Goal: Find contact information: Obtain details needed to contact an individual or organization

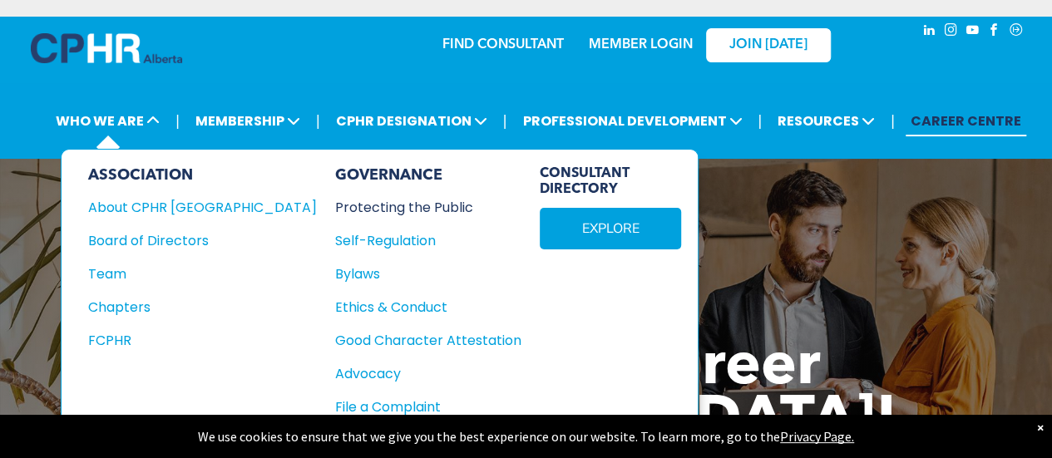
click at [335, 210] on div "Protecting the Public" at bounding box center [419, 207] width 168 height 21
click at [335, 397] on div "File a Complaint" at bounding box center [419, 407] width 168 height 21
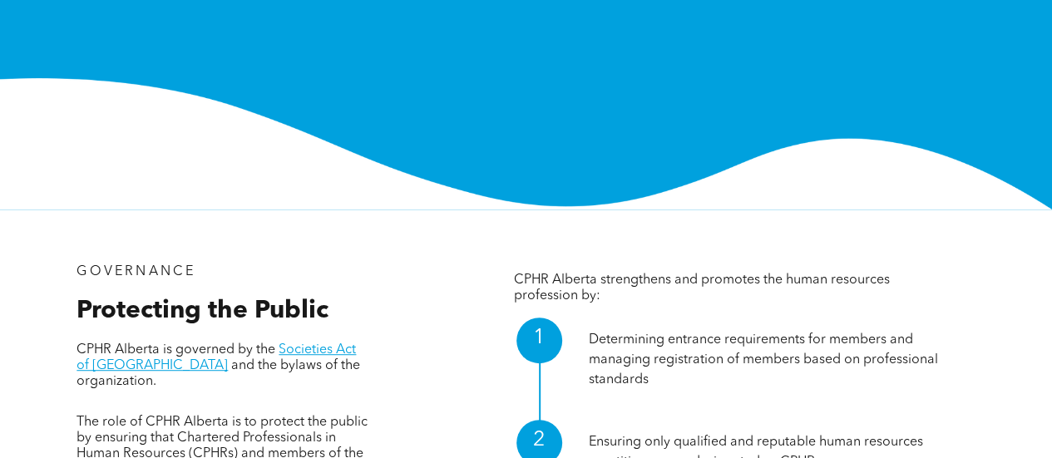
scroll to position [674, 0]
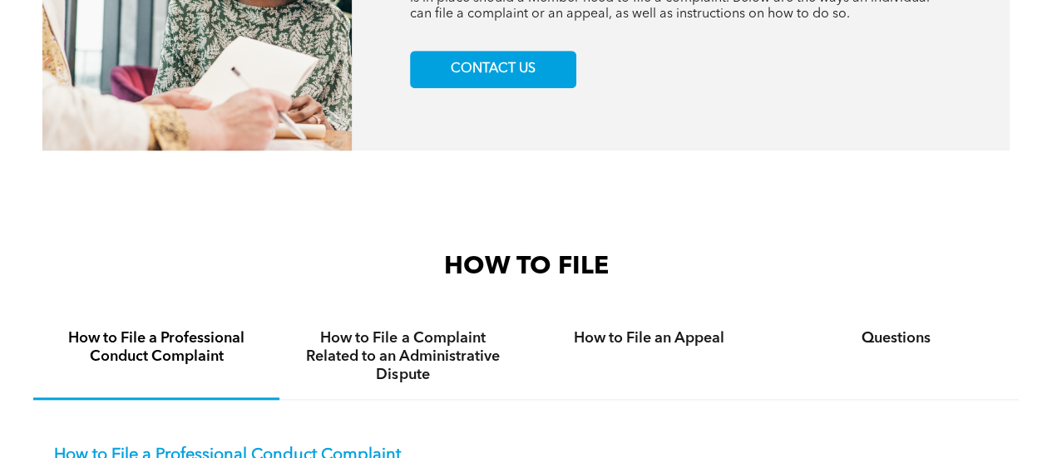
scroll to position [753, 0]
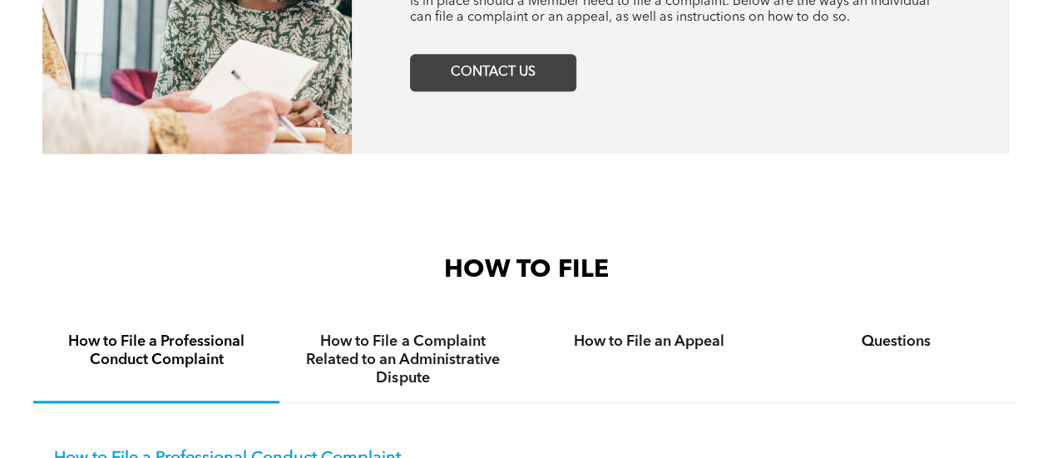
click at [521, 77] on span "CONTACT US" at bounding box center [493, 73] width 96 height 32
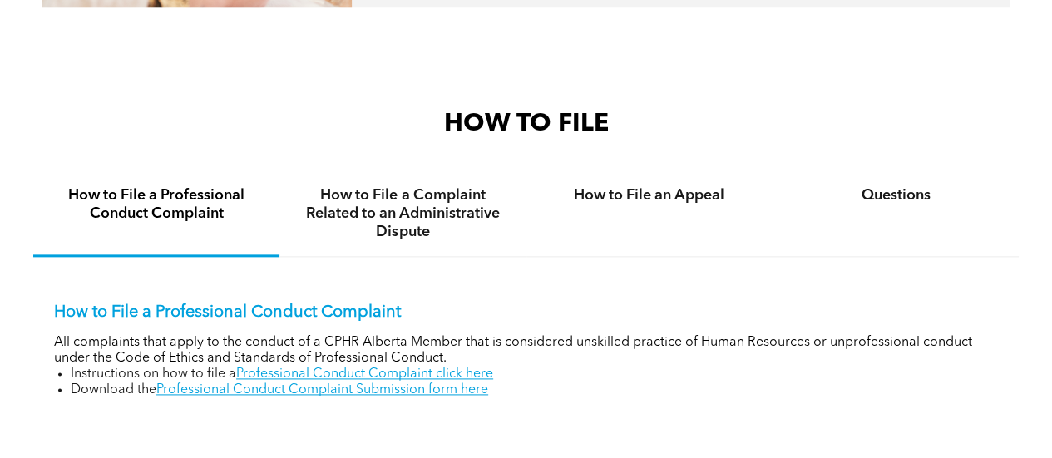
scroll to position [903, 0]
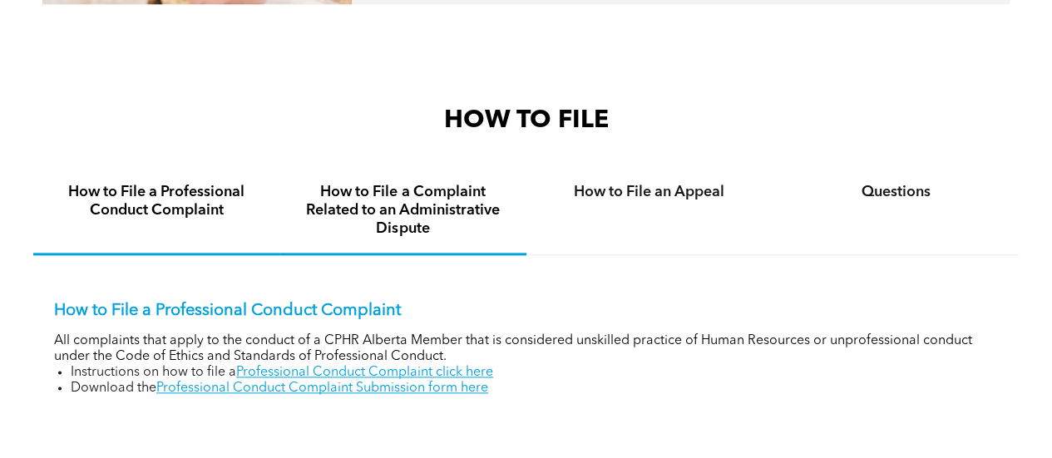
click at [452, 242] on div "How to File a Complaint Related to an Administrative Dispute" at bounding box center [402, 211] width 246 height 87
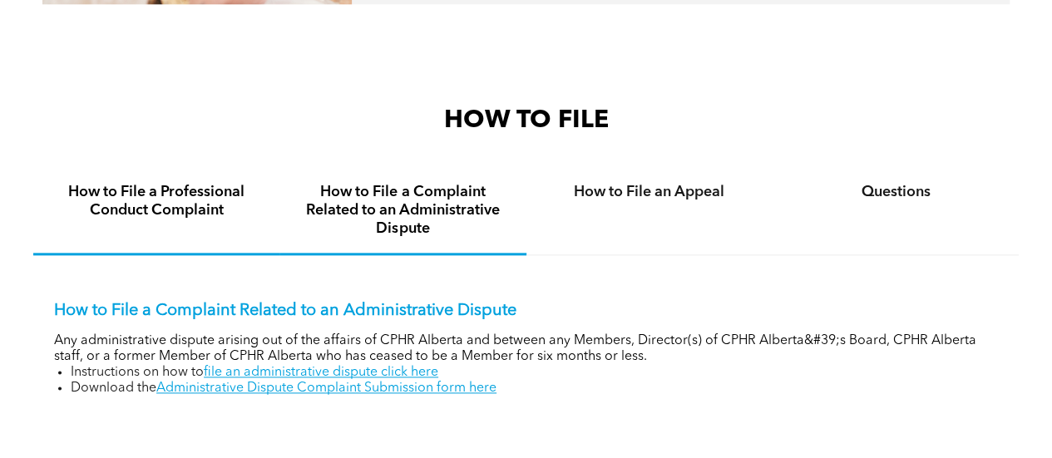
click at [156, 191] on h4 "How to File a Professional Conduct Complaint" at bounding box center [156, 201] width 216 height 37
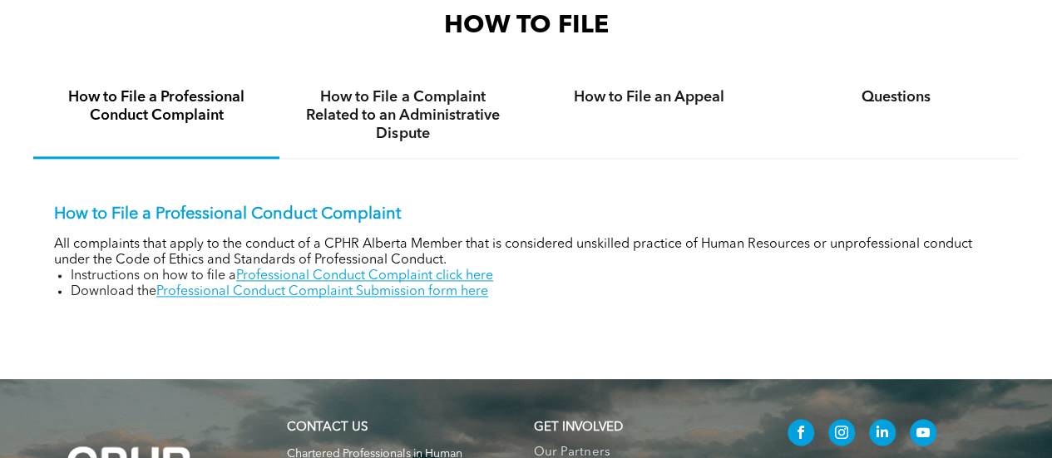
scroll to position [1003, 0]
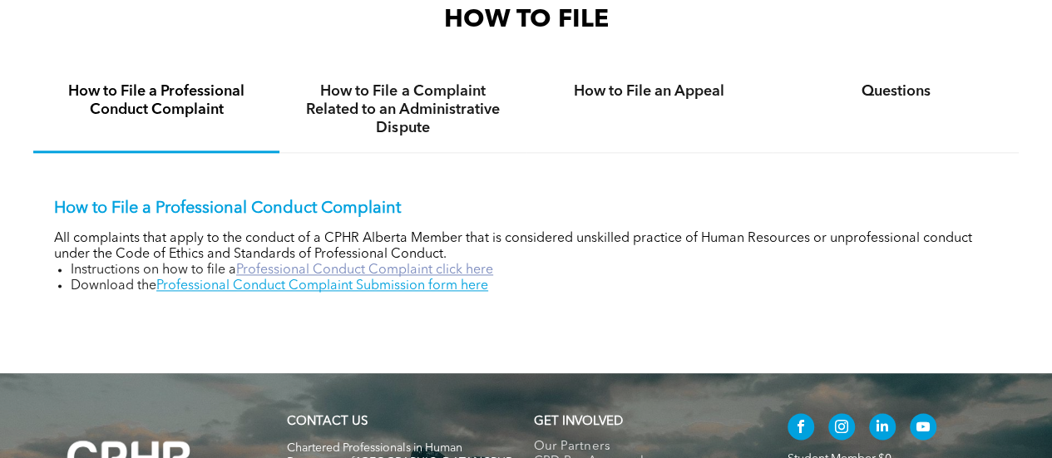
click at [451, 269] on link "Professional Conduct Complaint click here" at bounding box center [364, 270] width 257 height 13
click at [408, 293] on link "Professional Conduct Complaint Submission form here" at bounding box center [322, 285] width 332 height 13
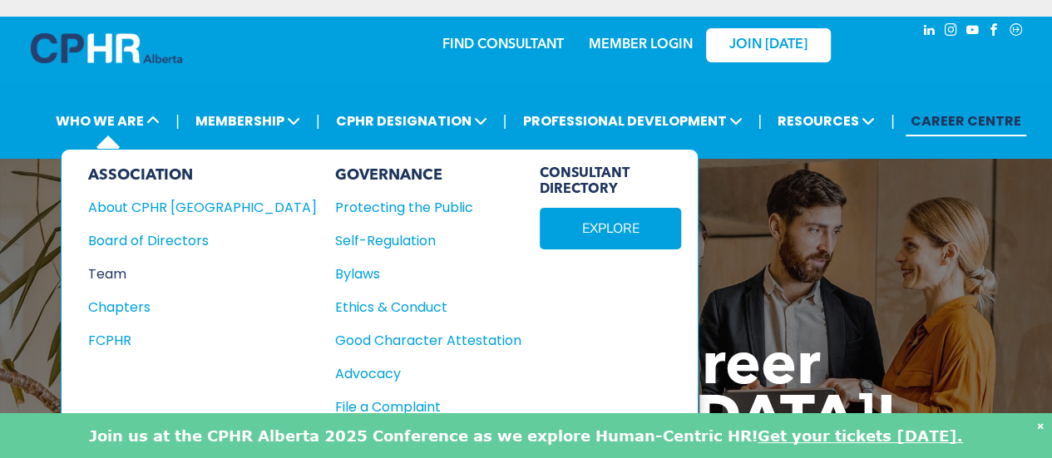
click at [118, 270] on div "Team" at bounding box center [191, 274] width 206 height 21
click at [335, 304] on div "Ethics & Conduct" at bounding box center [419, 307] width 168 height 21
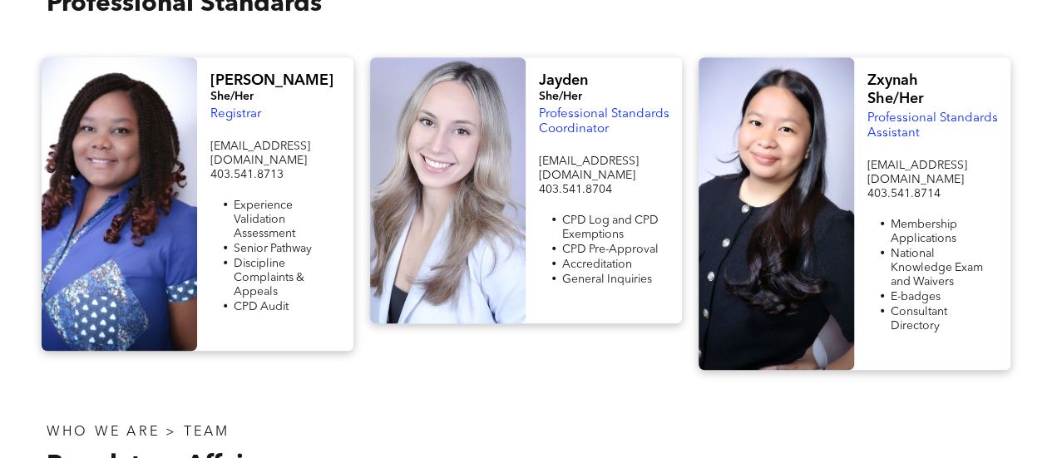
scroll to position [499, 0]
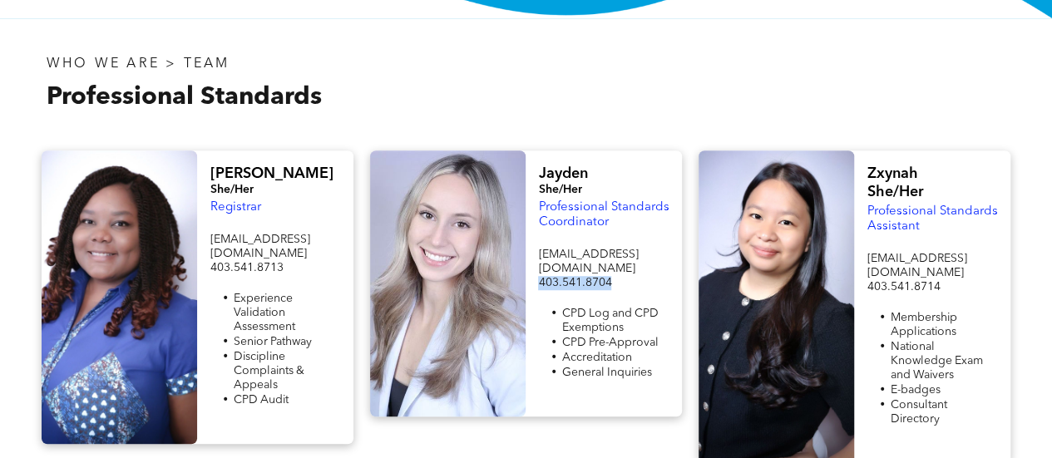
drag, startPoint x: 611, startPoint y: 268, endPoint x: 537, endPoint y: 270, distance: 74.1
click at [537, 270] on div "Jayden She/Her Professional Standards Coordinator info@cphrab.ca 403.541.8704 C…" at bounding box center [604, 284] width 156 height 266
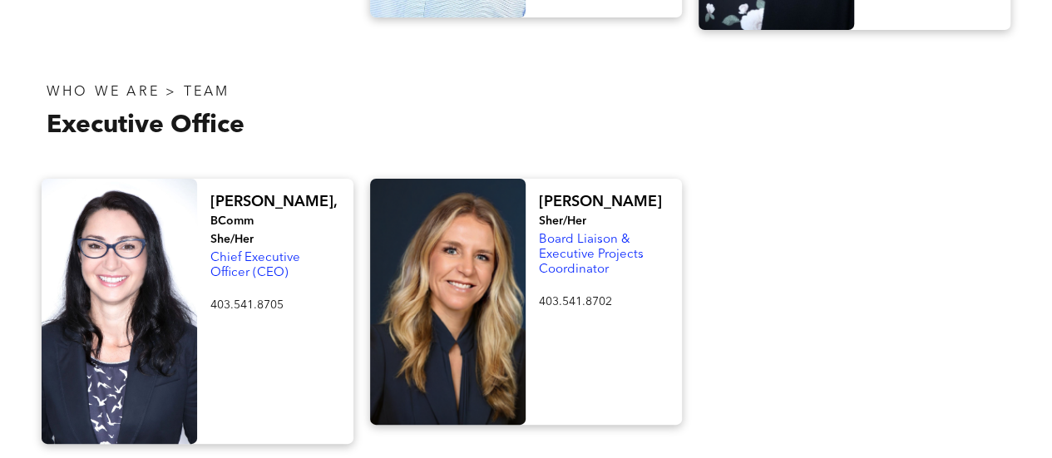
scroll to position [3161, 0]
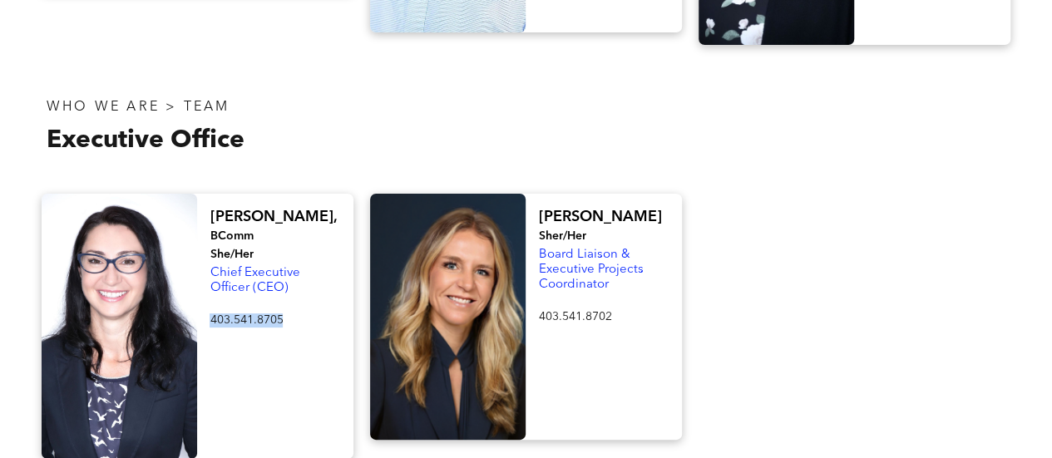
drag, startPoint x: 284, startPoint y: 179, endPoint x: 211, endPoint y: 177, distance: 72.4
click at [211, 314] on p "403.541.8705" at bounding box center [275, 321] width 131 height 14
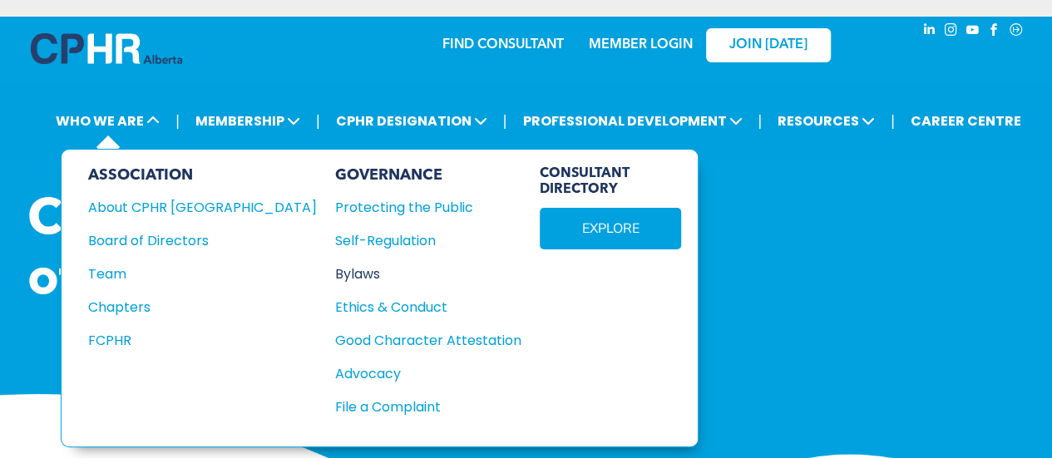
click at [335, 269] on div "Bylaws" at bounding box center [419, 274] width 168 height 21
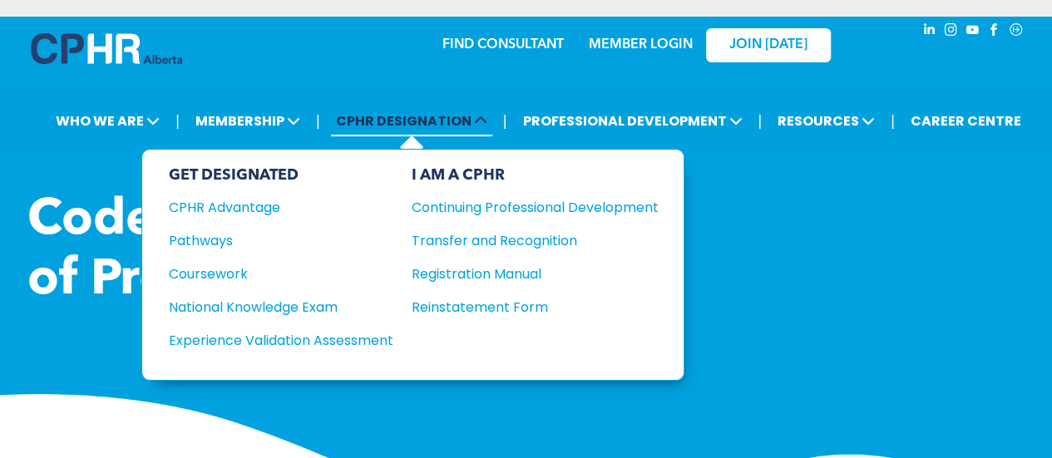
click at [371, 111] on span "CPHR DESIGNATION" at bounding box center [411, 121] width 161 height 31
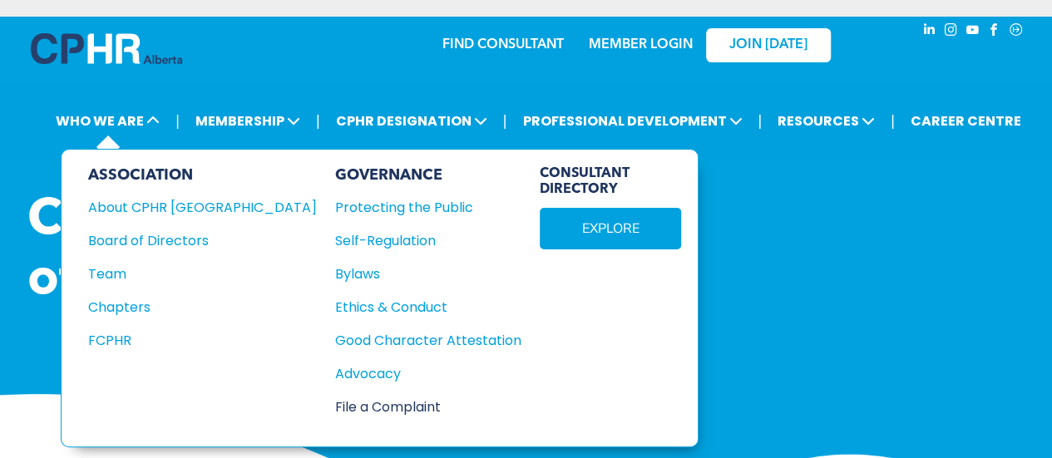
click at [335, 398] on div "File a Complaint" at bounding box center [419, 407] width 168 height 21
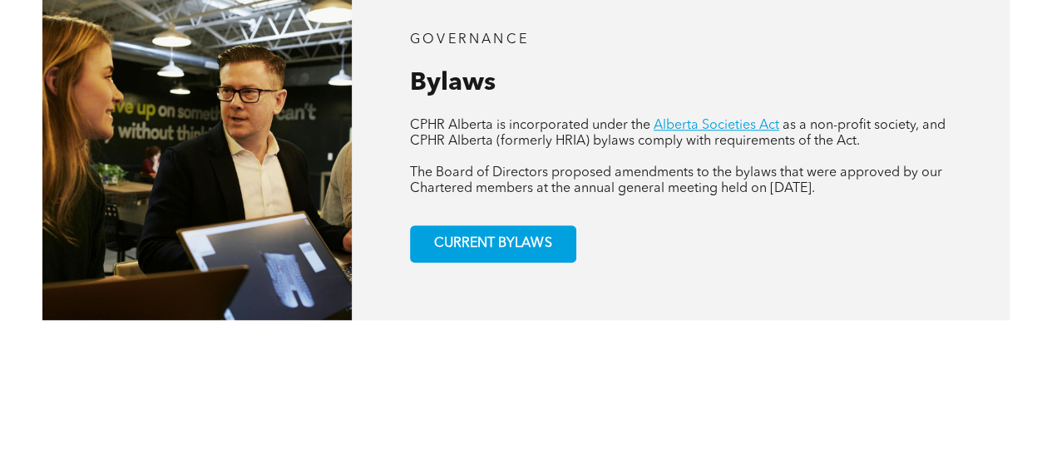
scroll to position [568, 0]
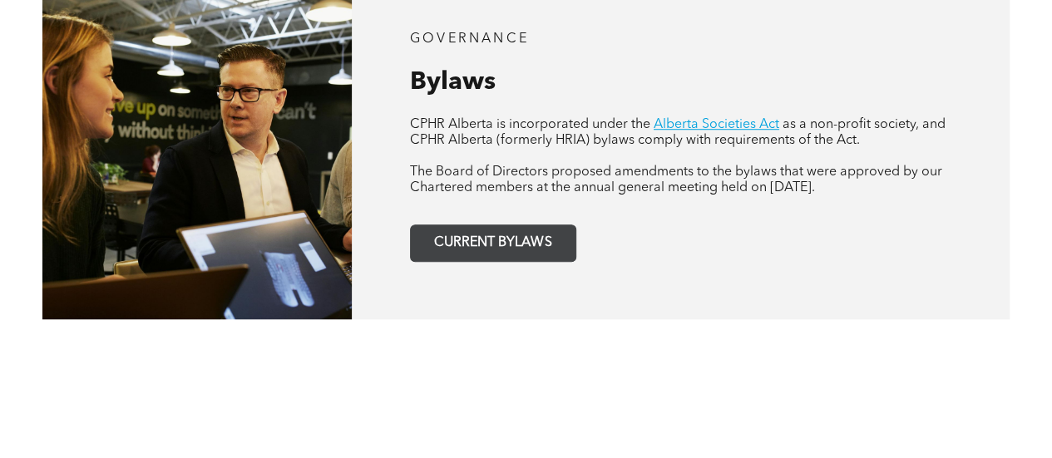
click at [517, 237] on span "CURRENT BYLAWS" at bounding box center [492, 243] width 129 height 32
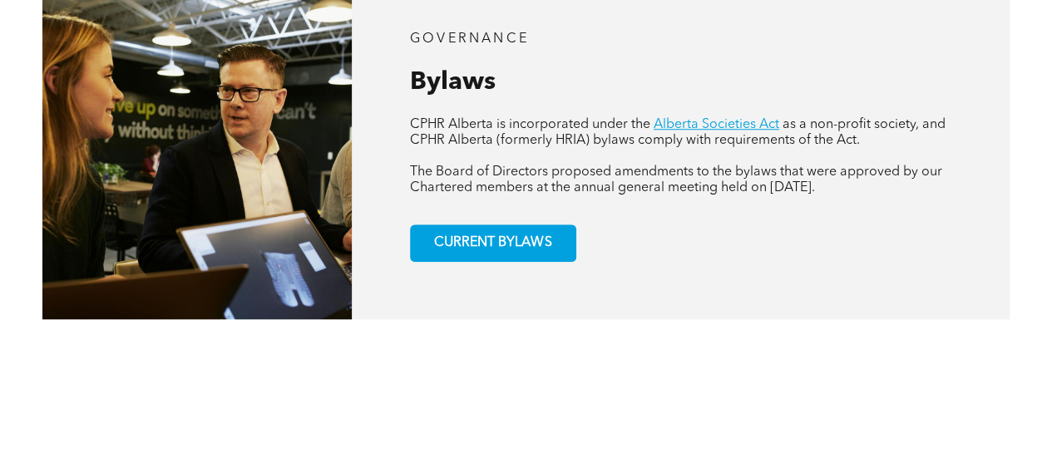
click at [573, 151] on p at bounding box center [680, 157] width 541 height 16
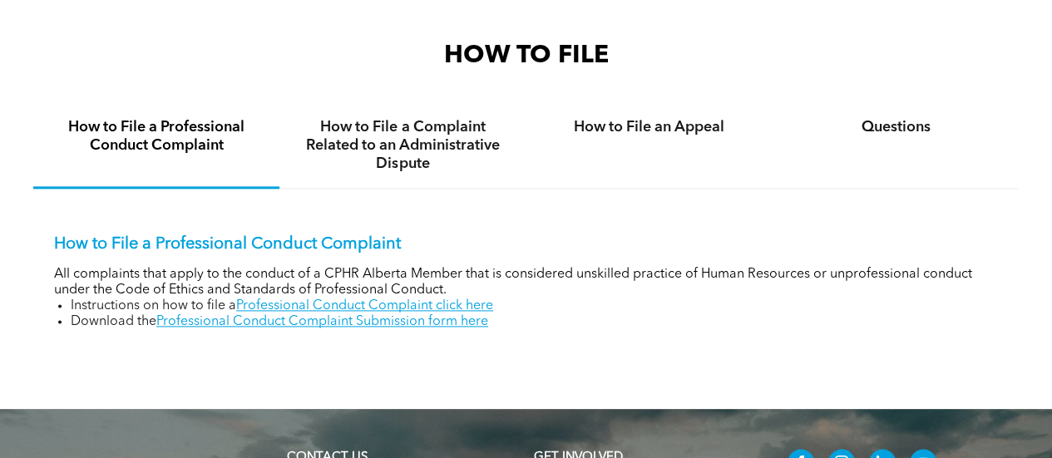
scroll to position [1050, 0]
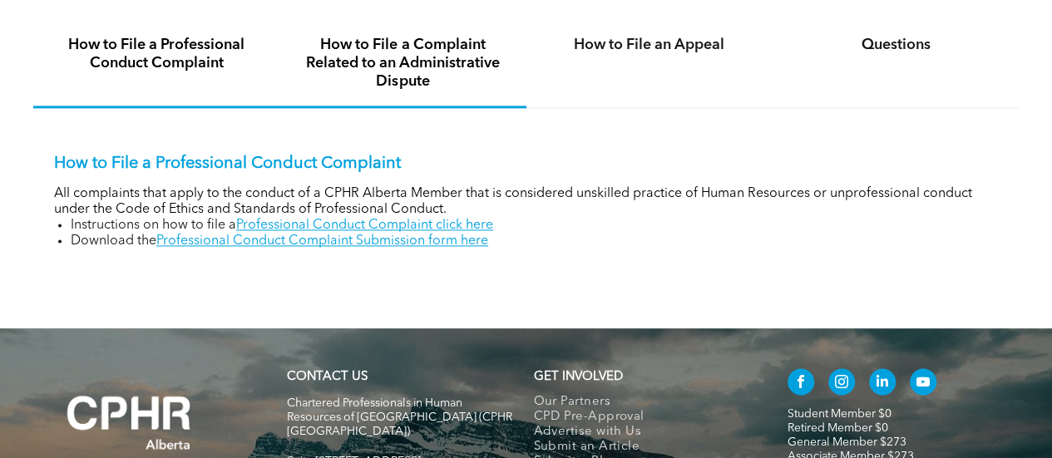
click at [401, 67] on h4 "How to File a Complaint Related to an Administrative Dispute" at bounding box center [402, 63] width 216 height 55
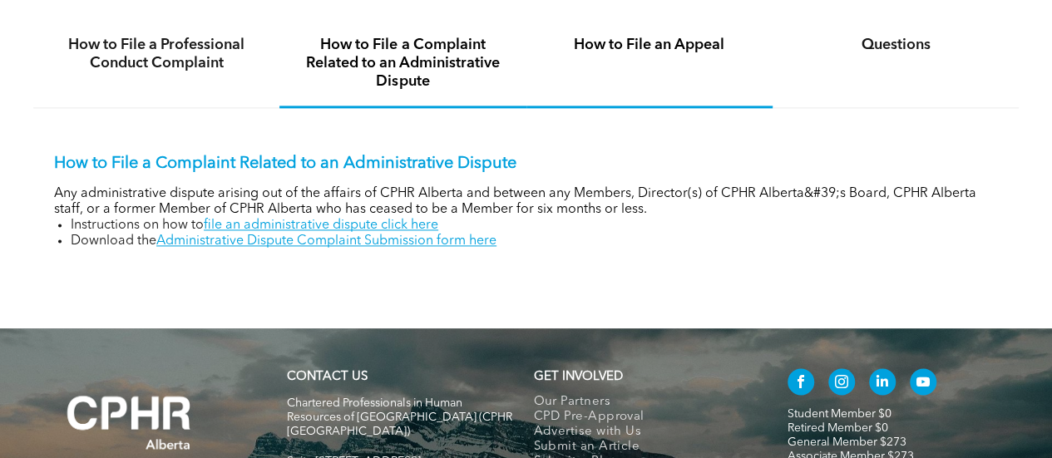
click at [660, 49] on h4 "How to File an Appeal" at bounding box center [650, 45] width 216 height 18
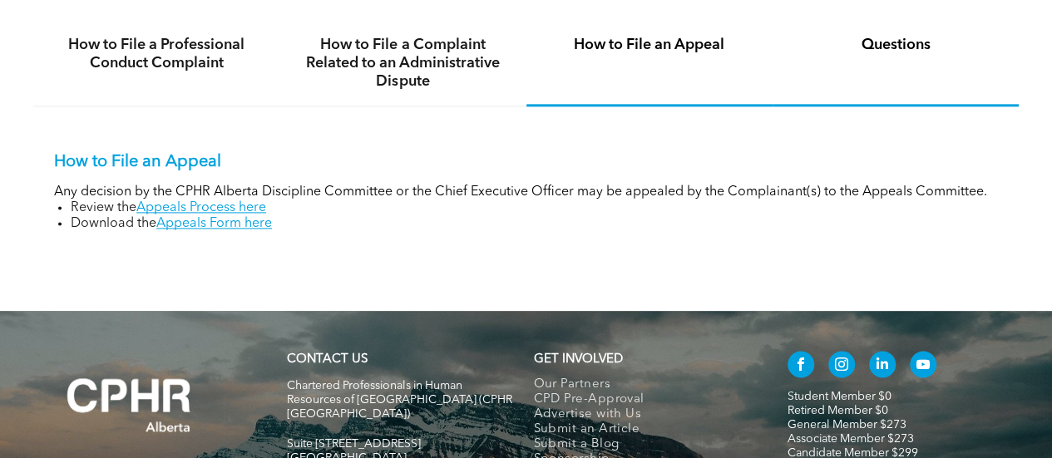
click at [918, 51] on h4 "Questions" at bounding box center [896, 45] width 216 height 18
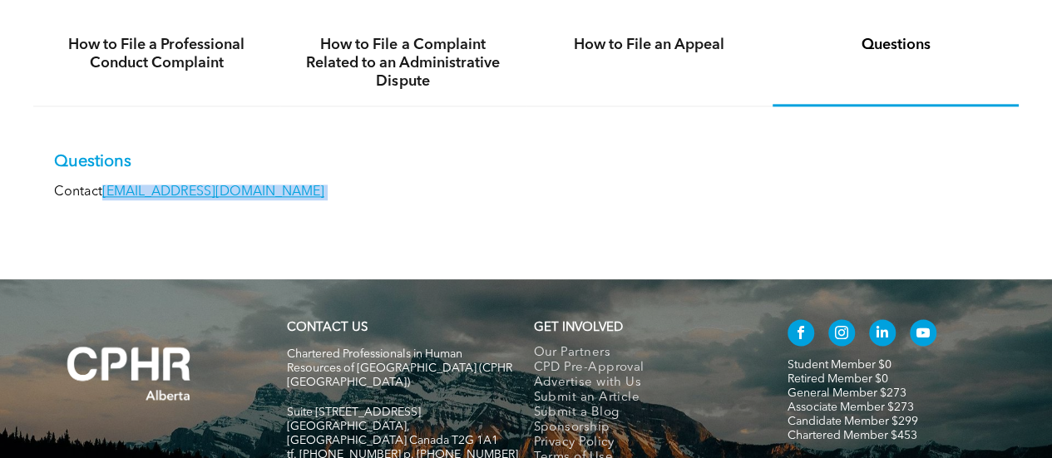
drag, startPoint x: 237, startPoint y: 194, endPoint x: 103, endPoint y: 189, distance: 134.0
click at [103, 189] on p "Contact [EMAIL_ADDRESS][DOMAIN_NAME]" at bounding box center [526, 193] width 944 height 16
copy p "[EMAIL_ADDRESS][DOMAIN_NAME]"
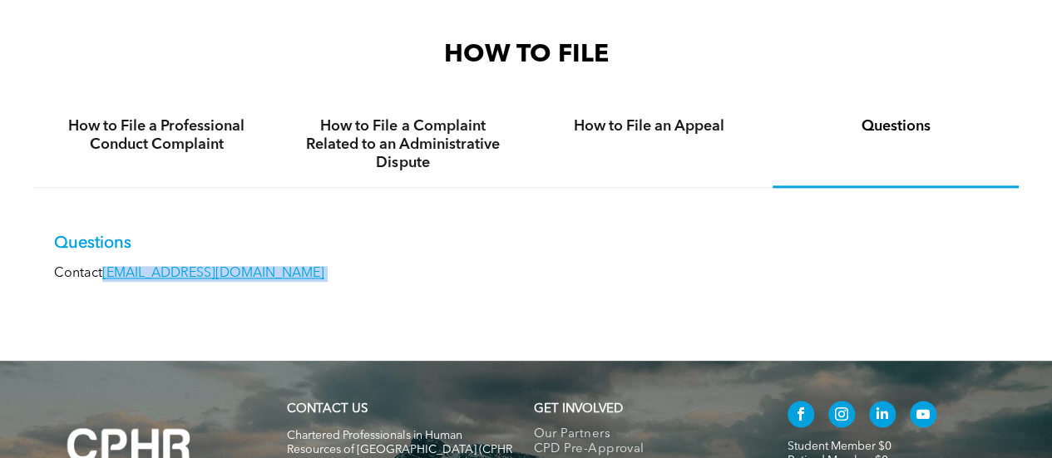
scroll to position [769, 0]
